Goal: Download file/media

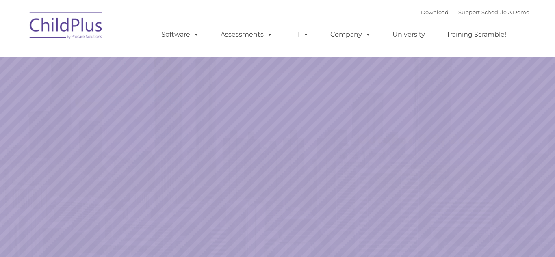
select select "MEDIUM"
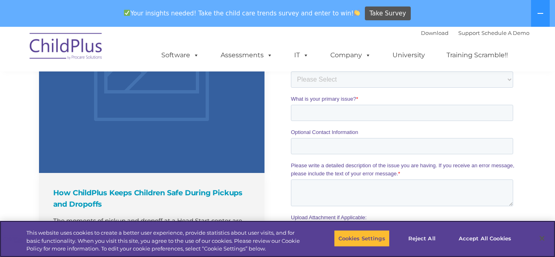
scroll to position [986, 0]
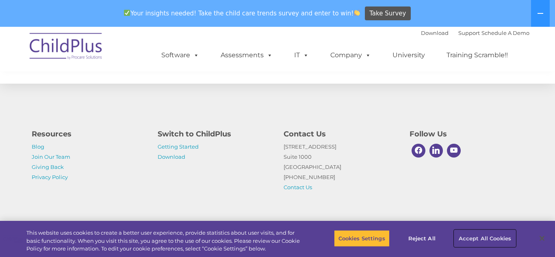
click at [478, 239] on button "Accept All Cookies" at bounding box center [484, 238] width 61 height 17
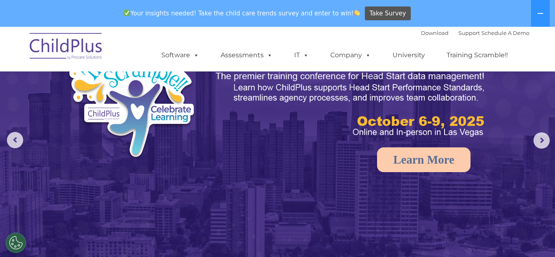
scroll to position [0, 0]
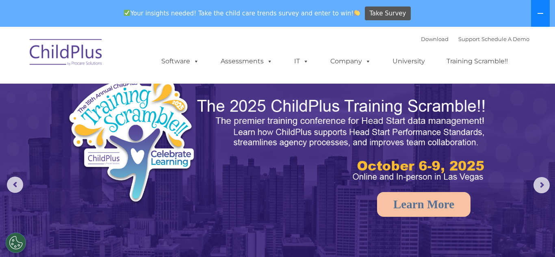
click at [534, 16] on button at bounding box center [540, 13] width 19 height 27
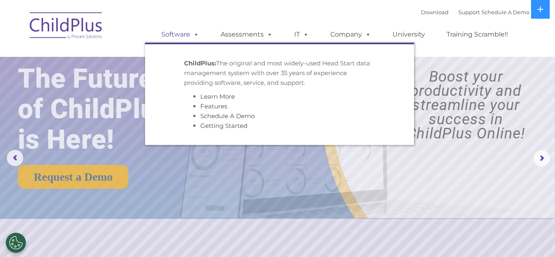
click at [179, 34] on link "Software" at bounding box center [180, 34] width 54 height 16
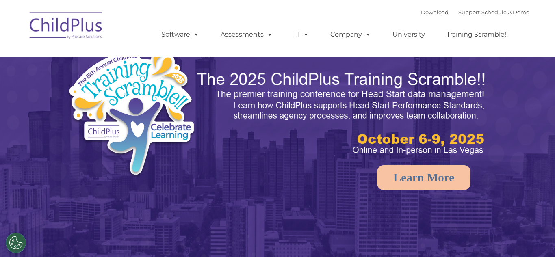
select select "MEDIUM"
click at [48, 30] on img at bounding box center [66, 27] width 81 height 41
select select "MEDIUM"
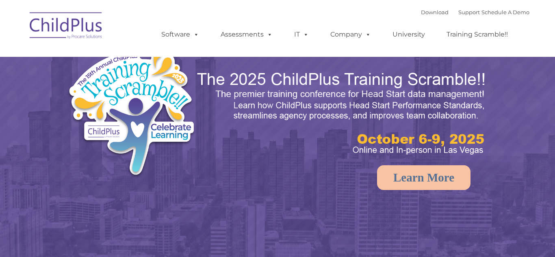
select select "MEDIUM"
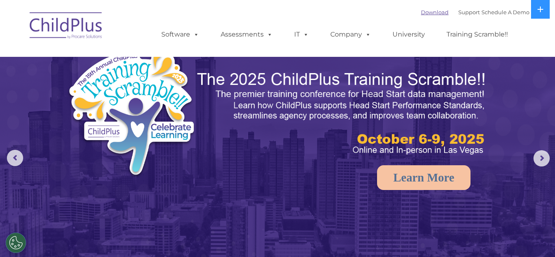
click at [421, 13] on link "Download" at bounding box center [435, 12] width 28 height 7
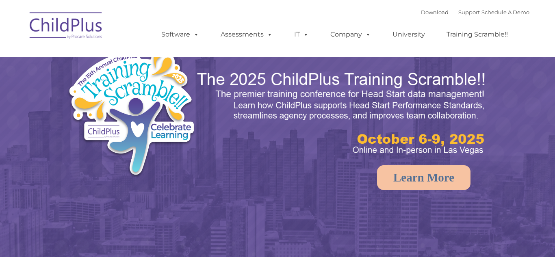
select select "MEDIUM"
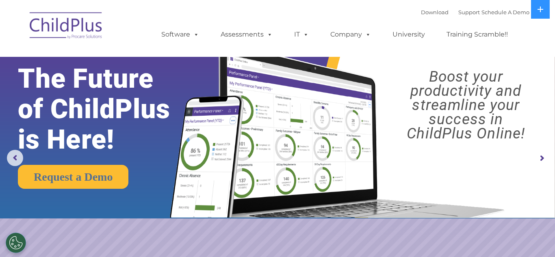
click at [540, 159] on rs-arrow at bounding box center [541, 158] width 16 height 16
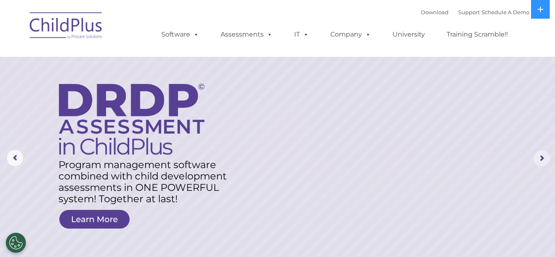
click at [540, 159] on rs-arrow at bounding box center [541, 158] width 16 height 16
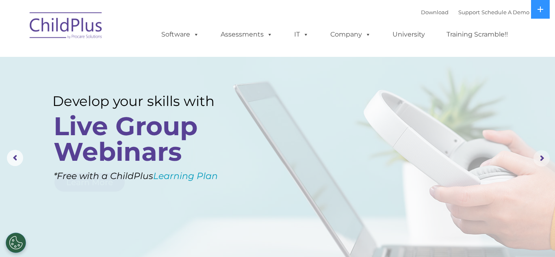
click at [540, 159] on rs-arrow at bounding box center [541, 158] width 16 height 16
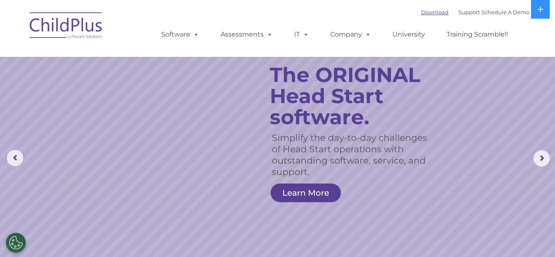
click at [425, 10] on link "Download" at bounding box center [435, 12] width 28 height 7
